Goal: Task Accomplishment & Management: Use online tool/utility

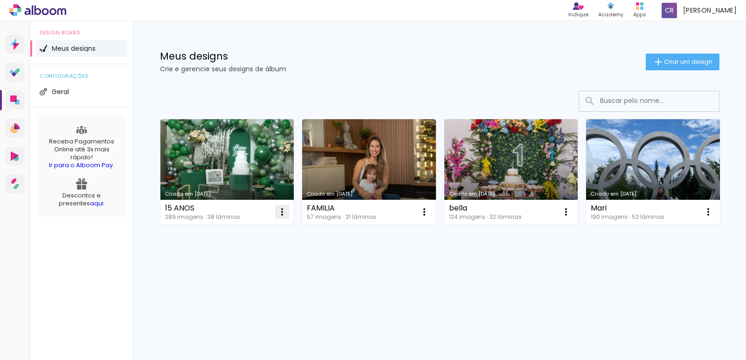
click at [283, 214] on iron-icon at bounding box center [282, 212] width 11 height 11
click at [245, 232] on paper-item "Abrir" at bounding box center [244, 233] width 93 height 19
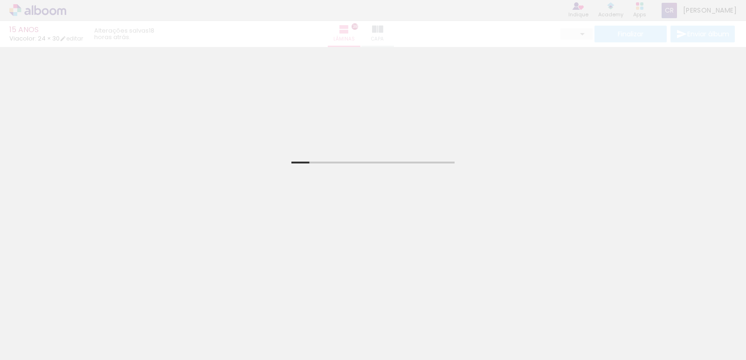
click at [384, 330] on quentale-thumb at bounding box center [407, 329] width 52 height 54
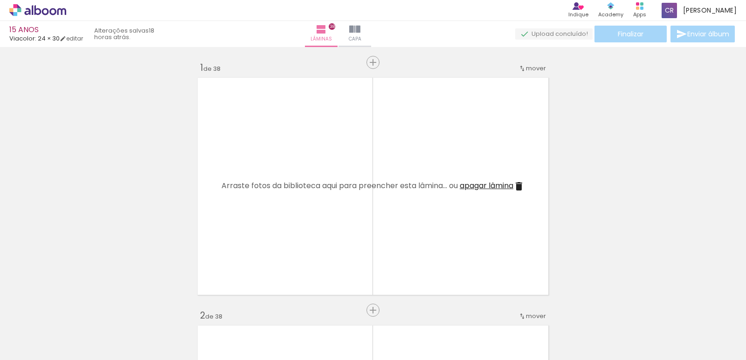
scroll to position [0, 8737]
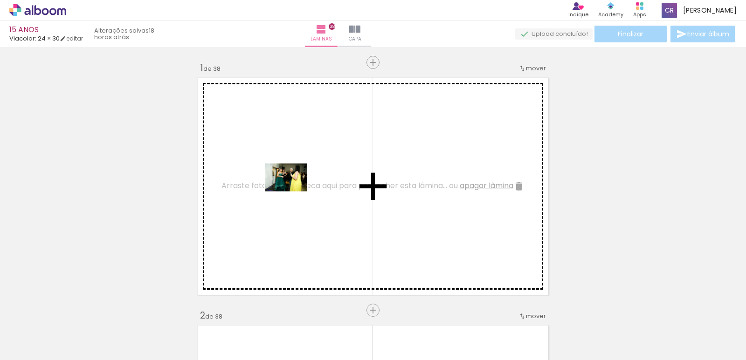
drag, startPoint x: 340, startPoint y: 333, endPoint x: 293, endPoint y: 187, distance: 154.0
click at [293, 187] on quentale-workspace at bounding box center [373, 180] width 746 height 360
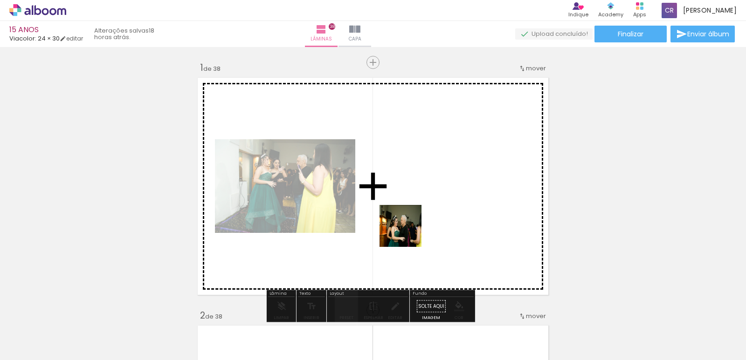
drag, startPoint x: 401, startPoint y: 272, endPoint x: 432, endPoint y: 187, distance: 89.8
click at [432, 187] on quentale-workspace at bounding box center [373, 180] width 746 height 360
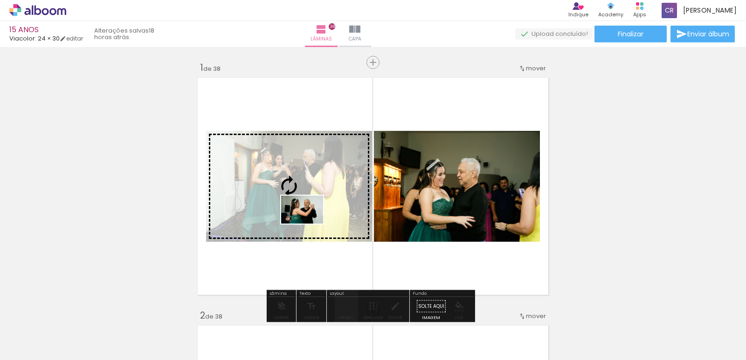
drag, startPoint x: 498, startPoint y: 331, endPoint x: 309, endPoint y: 224, distance: 217.2
click at [309, 224] on quentale-workspace at bounding box center [373, 180] width 746 height 360
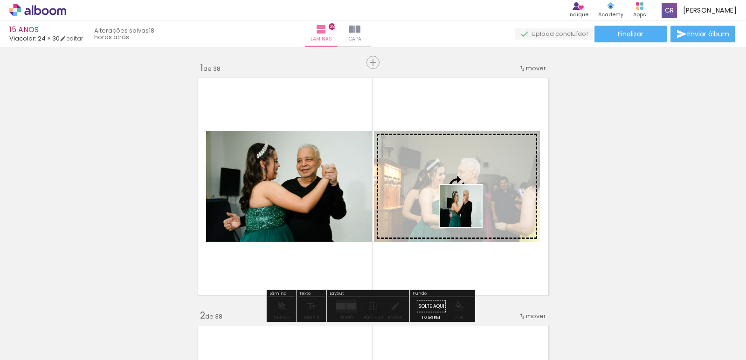
drag, startPoint x: 559, startPoint y: 335, endPoint x: 468, endPoint y: 213, distance: 152.6
click at [468, 213] on quentale-workspace at bounding box center [373, 180] width 746 height 360
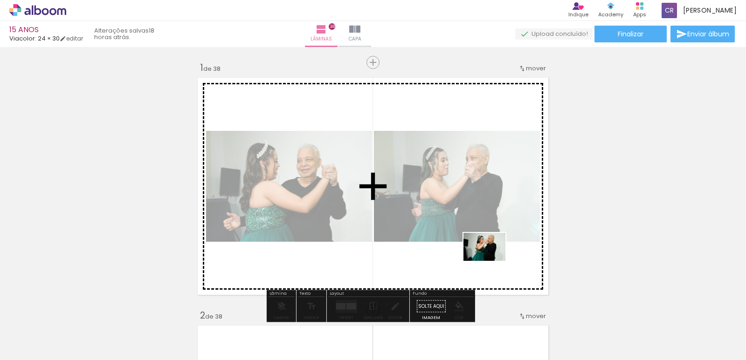
drag, startPoint x: 615, startPoint y: 337, endPoint x: 487, endPoint y: 262, distance: 148.0
click at [487, 262] on quentale-workspace at bounding box center [373, 180] width 746 height 360
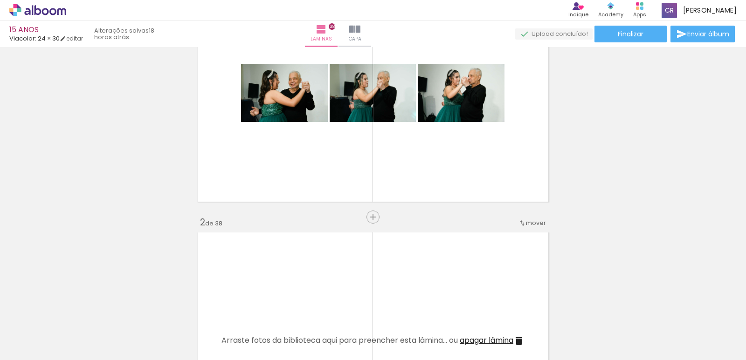
scroll to position [0, 9137]
drag, startPoint x: 415, startPoint y: 334, endPoint x: 264, endPoint y: 206, distance: 197.8
click at [289, 187] on quentale-workspace at bounding box center [373, 180] width 746 height 360
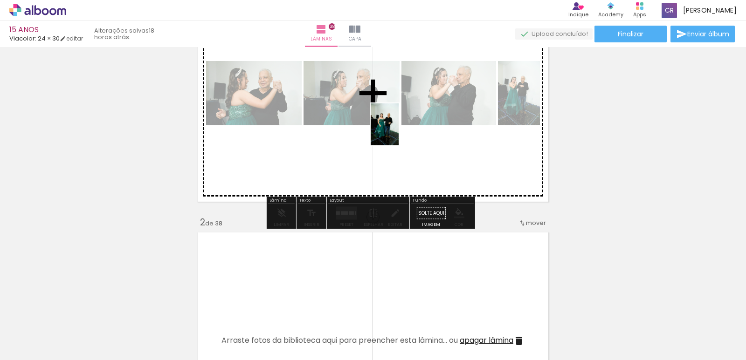
drag, startPoint x: 468, startPoint y: 328, endPoint x: 399, endPoint y: 132, distance: 208.1
click at [399, 132] on quentale-workspace at bounding box center [373, 180] width 746 height 360
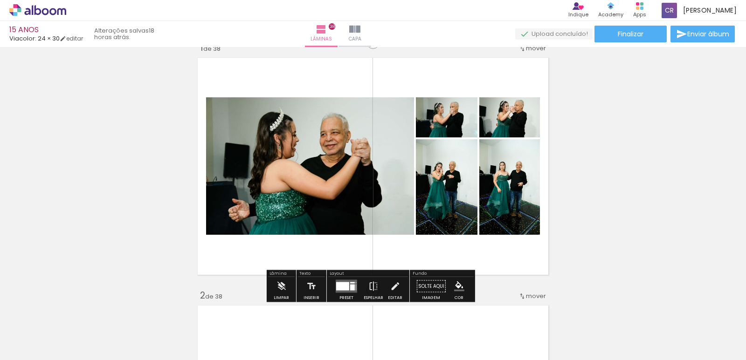
scroll to position [0, 0]
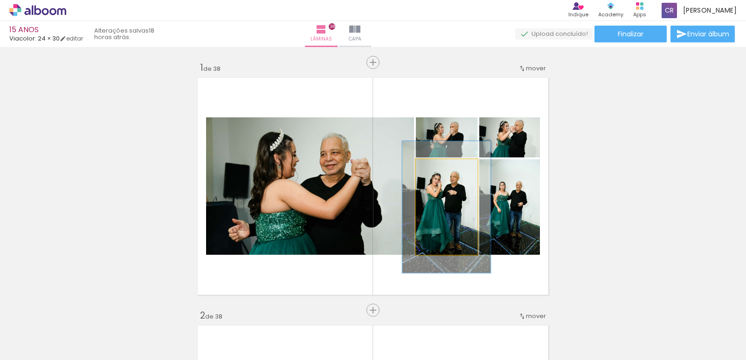
drag, startPoint x: 439, startPoint y: 169, endPoint x: 449, endPoint y: 172, distance: 10.2
type paper-slider "138"
click at [449, 172] on div at bounding box center [446, 169] width 15 height 15
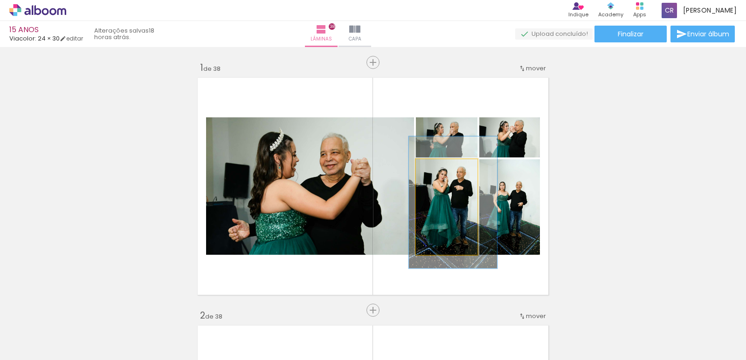
drag, startPoint x: 427, startPoint y: 225, endPoint x: 434, endPoint y: 221, distance: 8.0
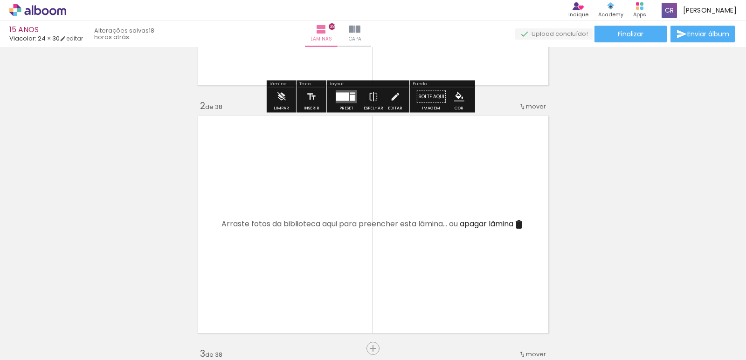
scroll to position [280, 0]
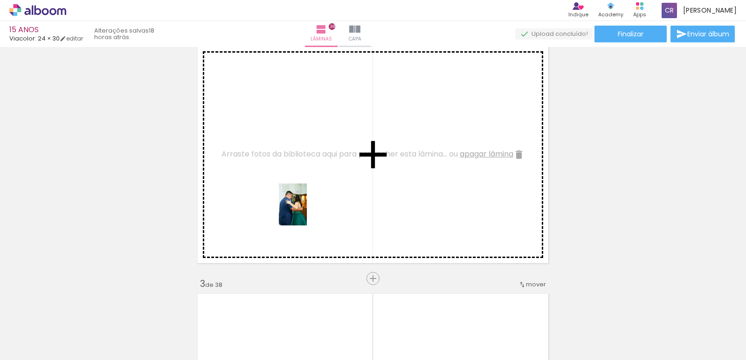
drag, startPoint x: 523, startPoint y: 332, endPoint x: 307, endPoint y: 212, distance: 247.2
click at [307, 212] on quentale-workspace at bounding box center [373, 180] width 746 height 360
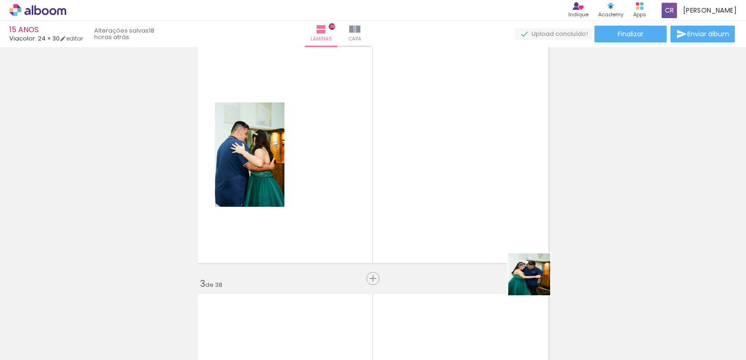
drag, startPoint x: 568, startPoint y: 329, endPoint x: 564, endPoint y: 240, distance: 88.7
click at [469, 174] on quentale-workspace at bounding box center [373, 180] width 746 height 360
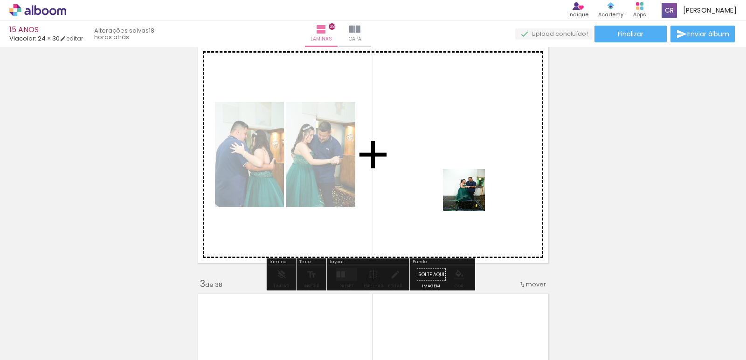
drag, startPoint x: 672, startPoint y: 327, endPoint x: 439, endPoint y: 173, distance: 279.8
click at [437, 173] on quentale-workspace at bounding box center [373, 180] width 746 height 360
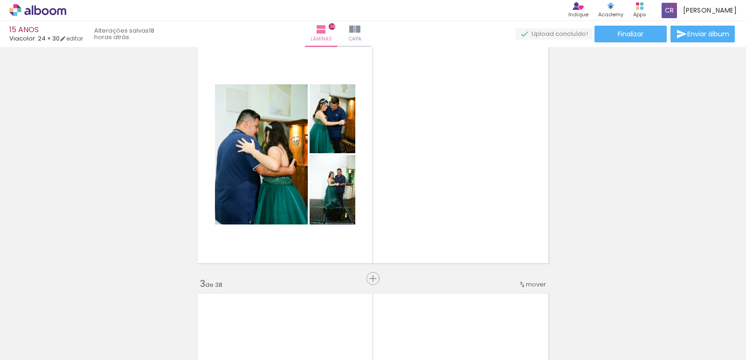
scroll to position [0, 9580]
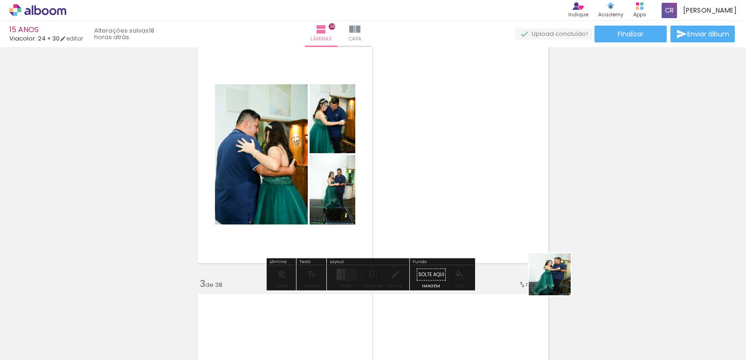
drag, startPoint x: 557, startPoint y: 282, endPoint x: 417, endPoint y: 165, distance: 182.1
click at [430, 170] on quentale-workspace at bounding box center [373, 180] width 746 height 360
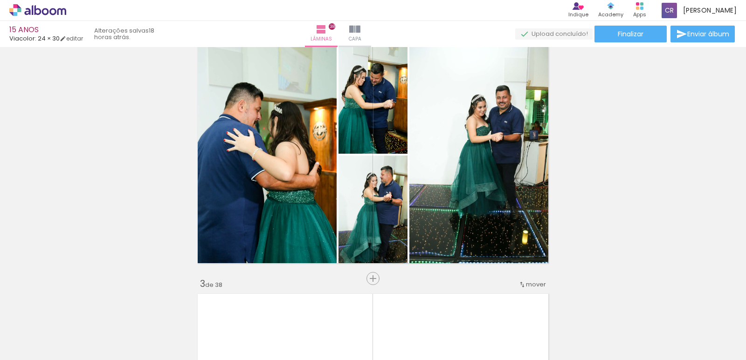
scroll to position [0, 9886]
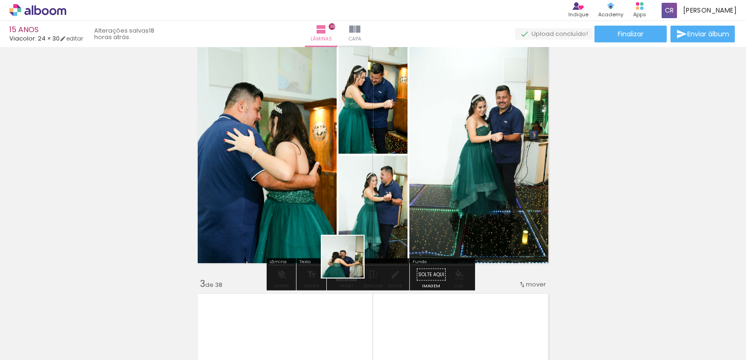
drag, startPoint x: 344, startPoint y: 337, endPoint x: 330, endPoint y: 174, distance: 163.4
click at [329, 174] on quentale-workspace at bounding box center [373, 180] width 746 height 360
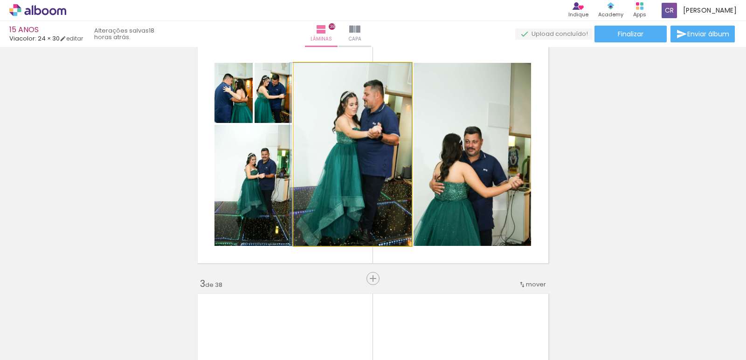
drag, startPoint x: 333, startPoint y: 166, endPoint x: 316, endPoint y: 166, distance: 16.8
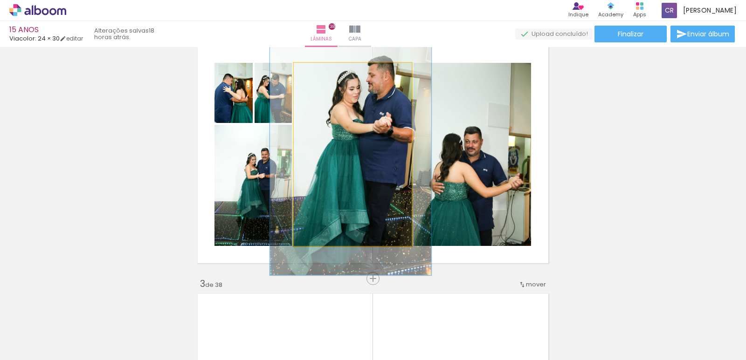
drag, startPoint x: 328, startPoint y: 75, endPoint x: 333, endPoint y: 88, distance: 13.4
type paper-slider "128"
click at [324, 75] on div at bounding box center [334, 72] width 36 height 15
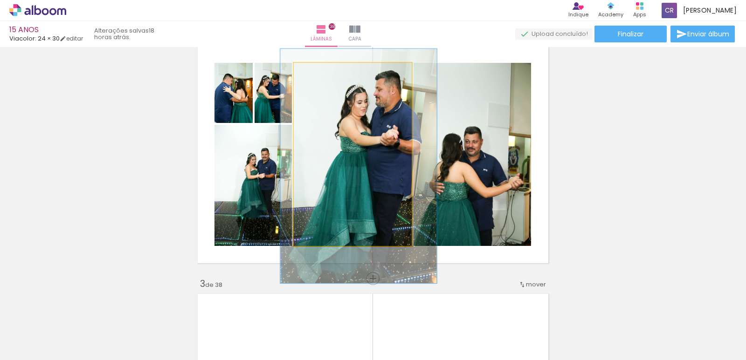
drag, startPoint x: 378, startPoint y: 147, endPoint x: 384, endPoint y: 157, distance: 11.5
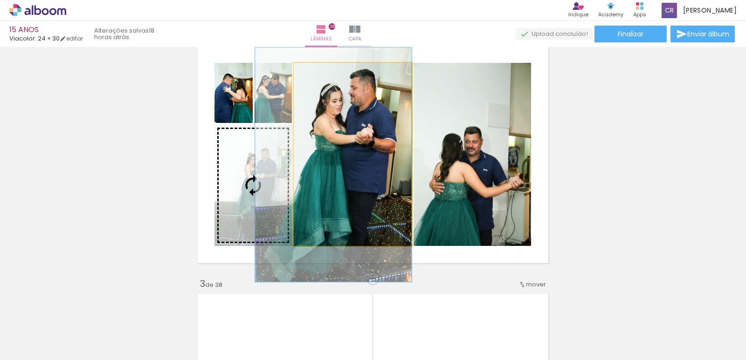
drag, startPoint x: 369, startPoint y: 181, endPoint x: 286, endPoint y: 180, distance: 83.0
click at [0, 0] on slot at bounding box center [0, 0] width 0 height 0
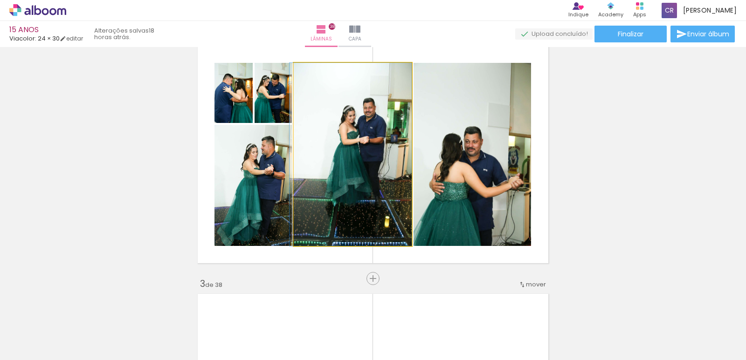
drag, startPoint x: 389, startPoint y: 124, endPoint x: 336, endPoint y: 115, distance: 53.4
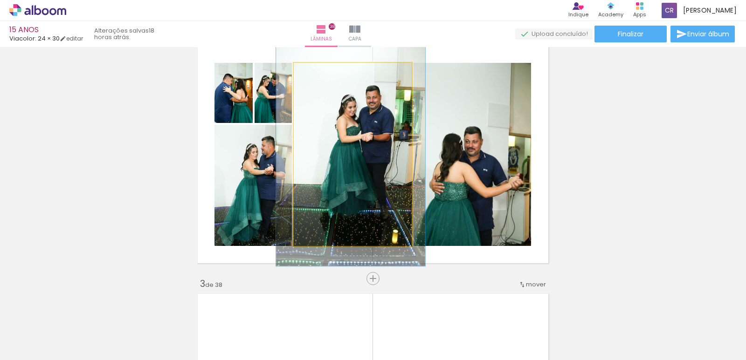
type paper-slider "135"
click at [327, 73] on div at bounding box center [334, 72] width 36 height 15
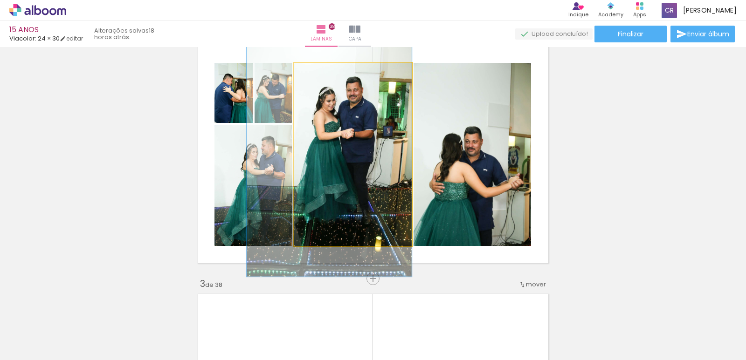
drag, startPoint x: 383, startPoint y: 147, endPoint x: 359, endPoint y: 146, distance: 23.8
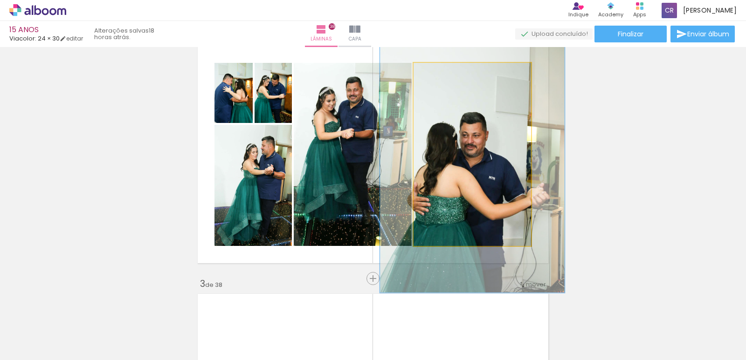
drag, startPoint x: 445, startPoint y: 76, endPoint x: 454, endPoint y: 77, distance: 8.4
type paper-slider "155"
click at [454, 76] on div at bounding box center [454, 72] width 36 height 15
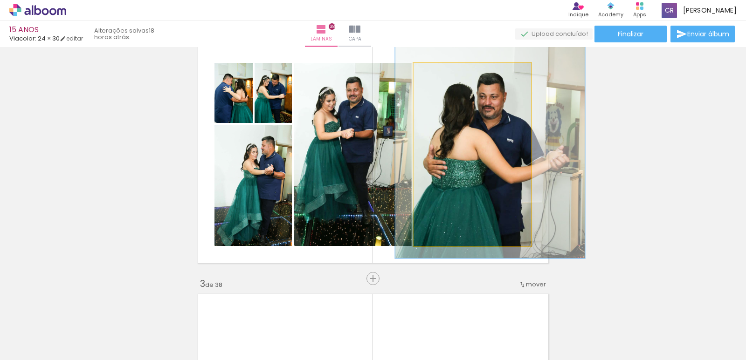
drag, startPoint x: 500, startPoint y: 179, endPoint x: 517, endPoint y: 144, distance: 38.8
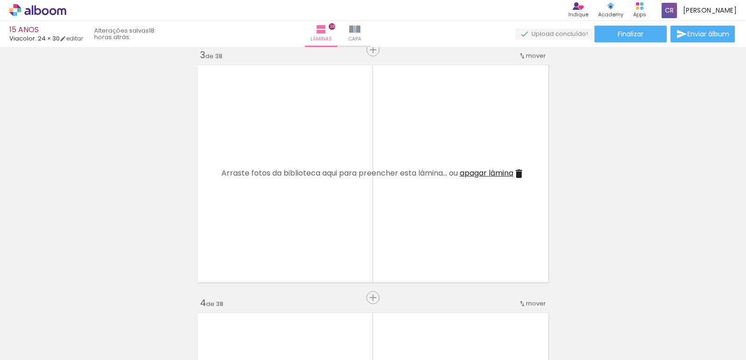
scroll to position [513, 0]
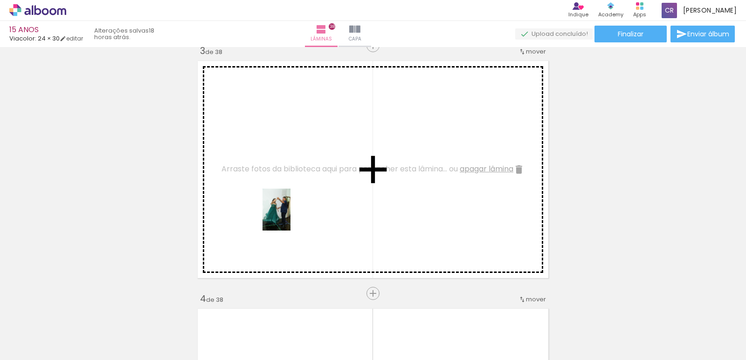
drag, startPoint x: 393, startPoint y: 337, endPoint x: 445, endPoint y: 307, distance: 59.8
click at [290, 214] on quentale-workspace at bounding box center [373, 180] width 746 height 360
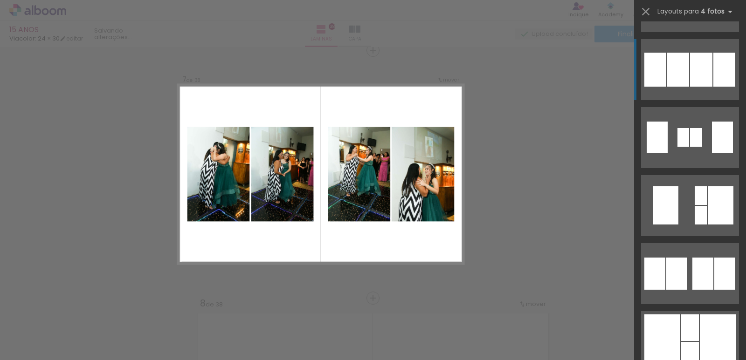
scroll to position [606, 0]
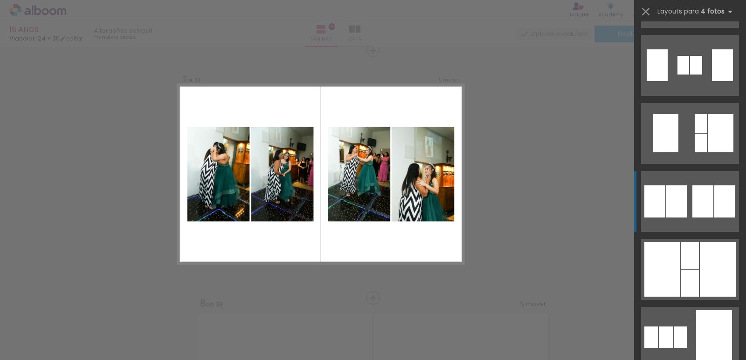
click at [703, 208] on div at bounding box center [703, 202] width 21 height 32
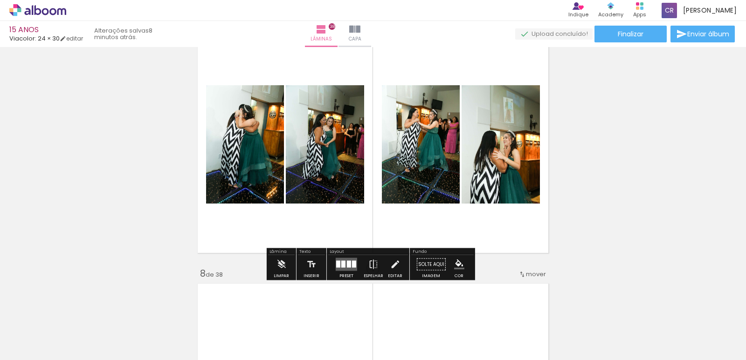
scroll to position [1547, 0]
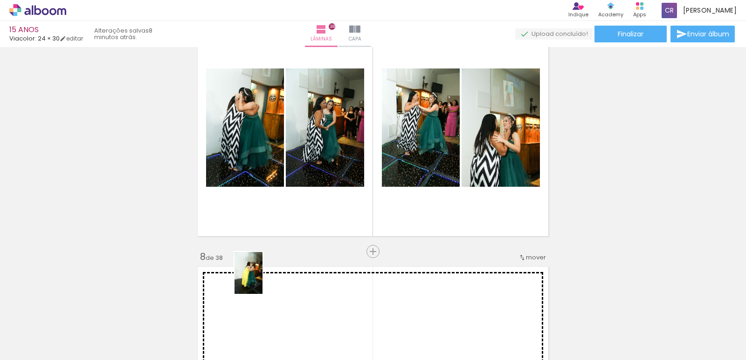
drag, startPoint x: 258, startPoint y: 296, endPoint x: 263, endPoint y: 280, distance: 16.1
click at [263, 280] on quentale-workspace at bounding box center [373, 180] width 746 height 360
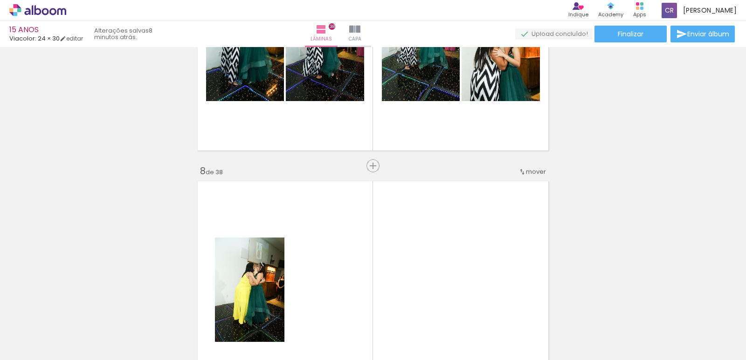
scroll to position [1641, 0]
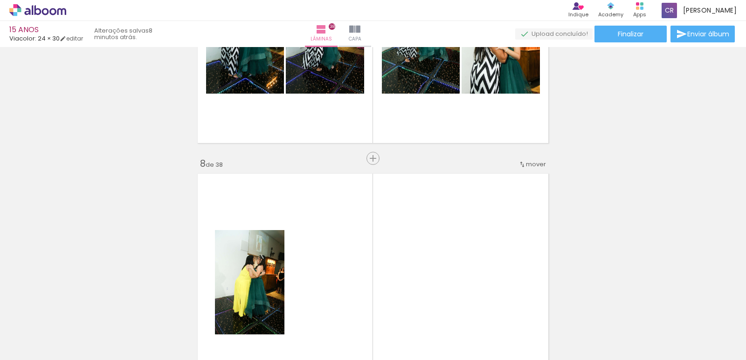
drag, startPoint x: 312, startPoint y: 330, endPoint x: 359, endPoint y: 308, distance: 51.3
click at [344, 227] on quentale-workspace at bounding box center [373, 180] width 746 height 360
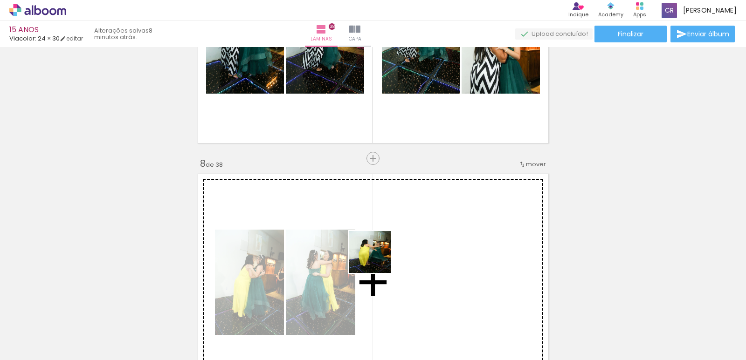
drag, startPoint x: 361, startPoint y: 327, endPoint x: 432, endPoint y: 259, distance: 98.6
click at [385, 238] on quentale-workspace at bounding box center [373, 180] width 746 height 360
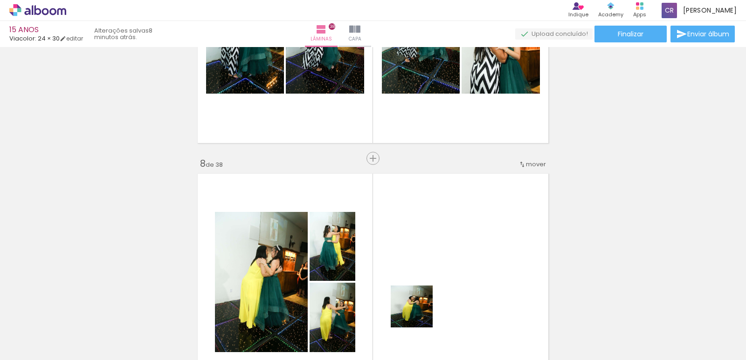
drag, startPoint x: 417, startPoint y: 319, endPoint x: 456, endPoint y: 289, distance: 48.8
click at [432, 253] on quentale-workspace at bounding box center [373, 180] width 746 height 360
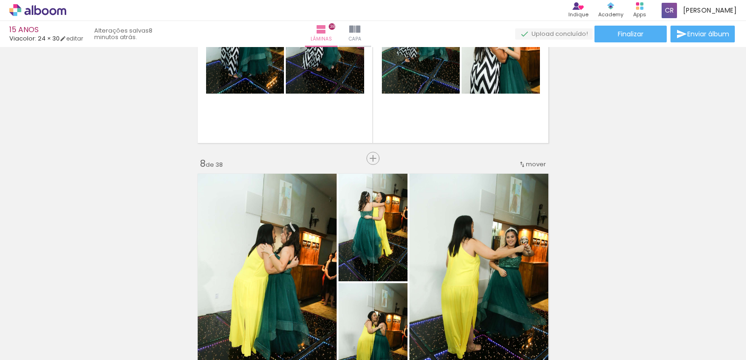
drag, startPoint x: 462, startPoint y: 326, endPoint x: 471, endPoint y: 223, distance: 103.4
click at [458, 256] on quentale-workspace at bounding box center [373, 180] width 746 height 360
